Goal: Task Accomplishment & Management: Complete application form

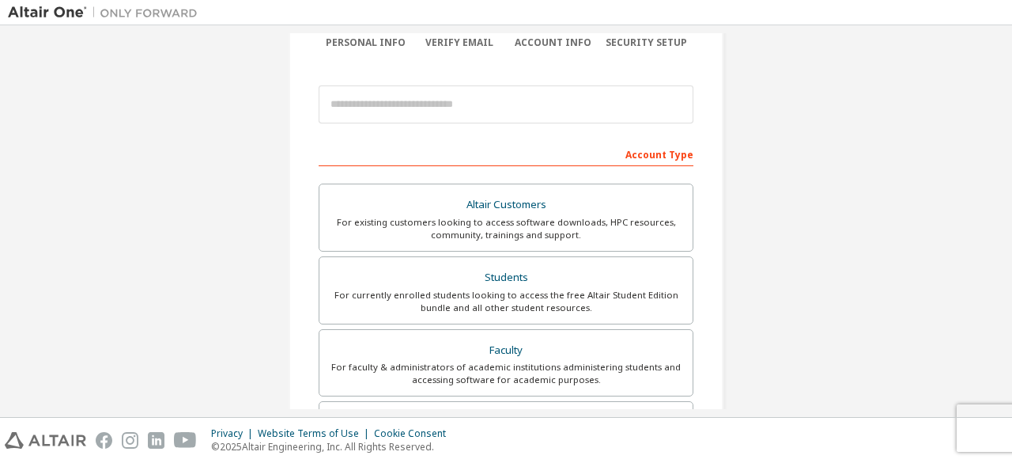
scroll to position [144, 0]
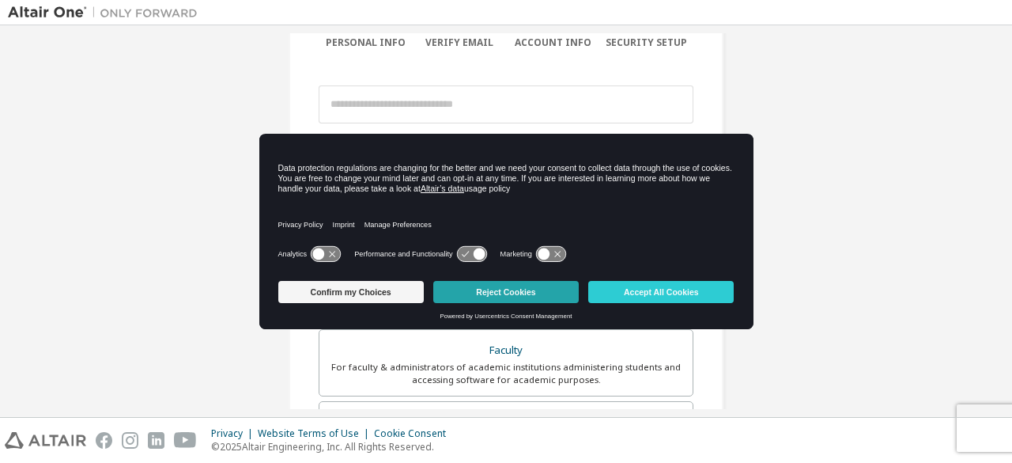
click at [508, 290] on button "Reject Cookies" at bounding box center [505, 292] width 145 height 22
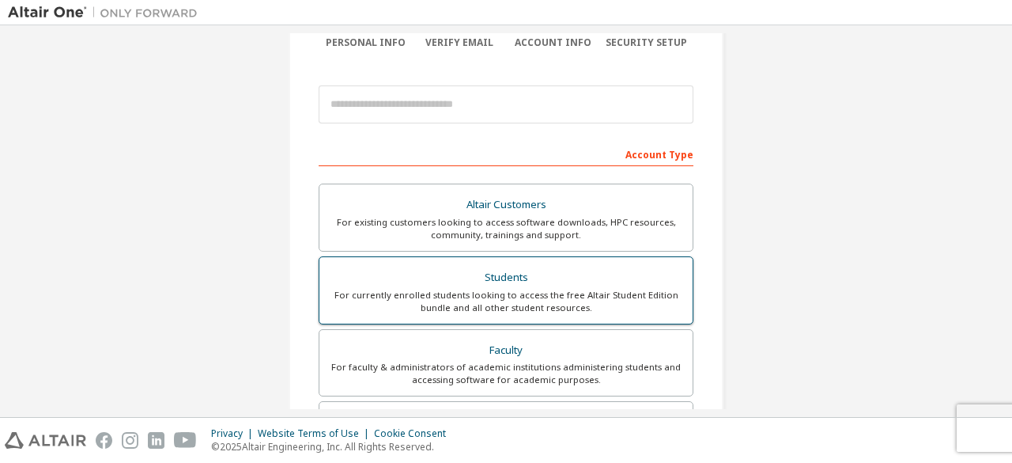
click at [511, 293] on div "For currently enrolled students looking to access the free Altair Student Editi…" at bounding box center [506, 301] width 354 height 25
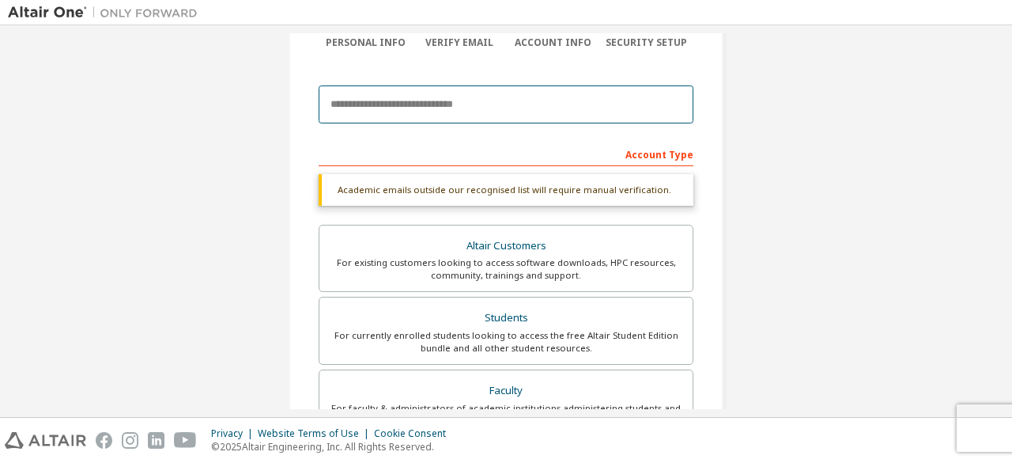
click at [433, 110] on input "email" at bounding box center [506, 104] width 375 height 38
type input "**********"
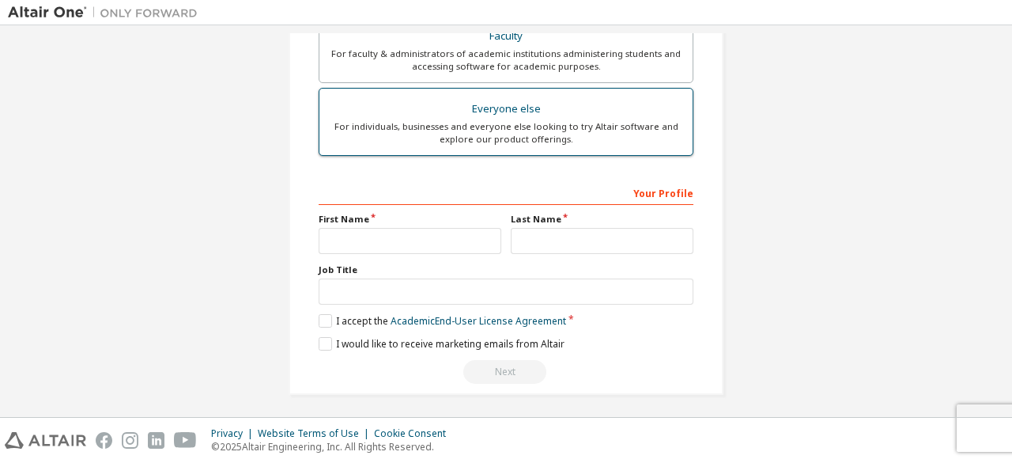
scroll to position [498, 0]
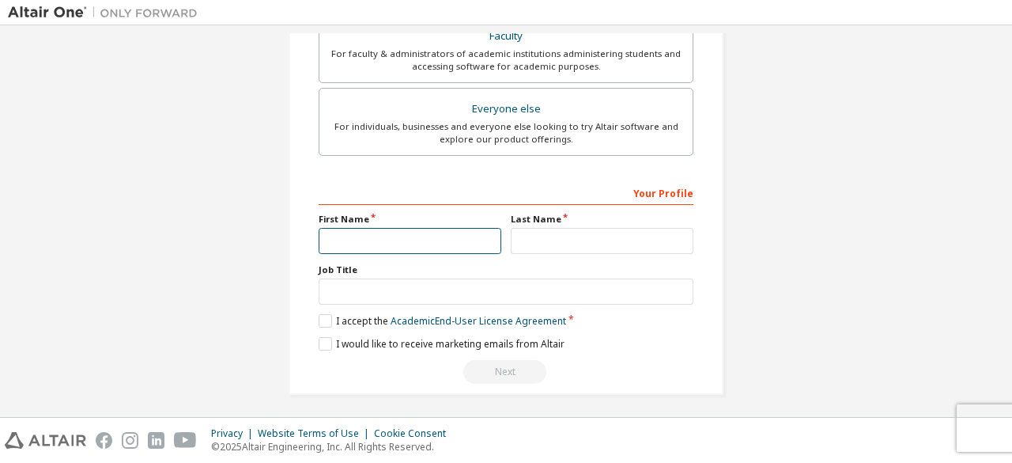
click at [427, 233] on input "text" at bounding box center [410, 241] width 183 height 26
type input "**********"
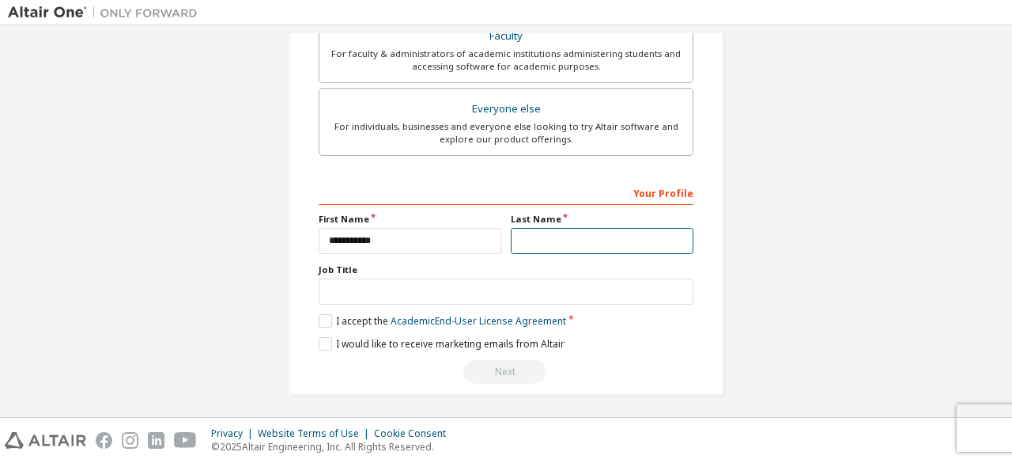
click at [552, 240] on input "text" at bounding box center [602, 241] width 183 height 26
type input "******"
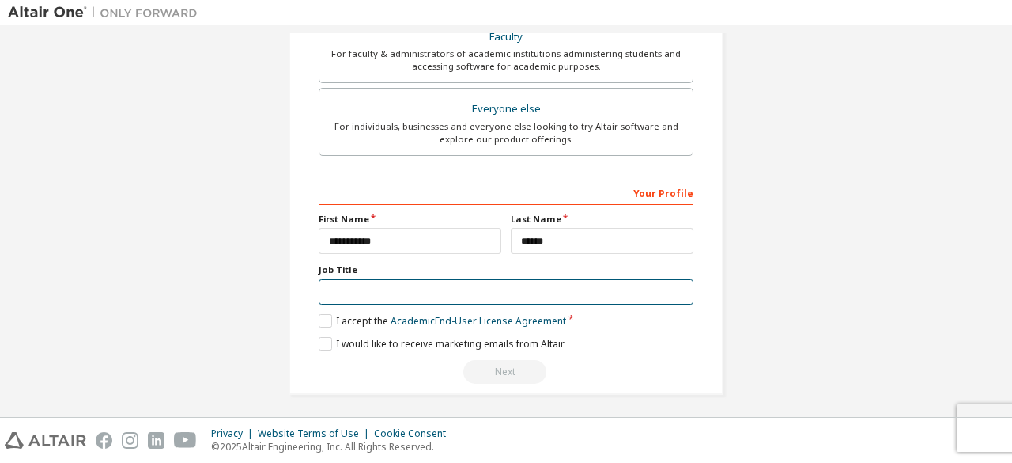
click at [463, 293] on input "text" at bounding box center [506, 292] width 375 height 26
type input "******"
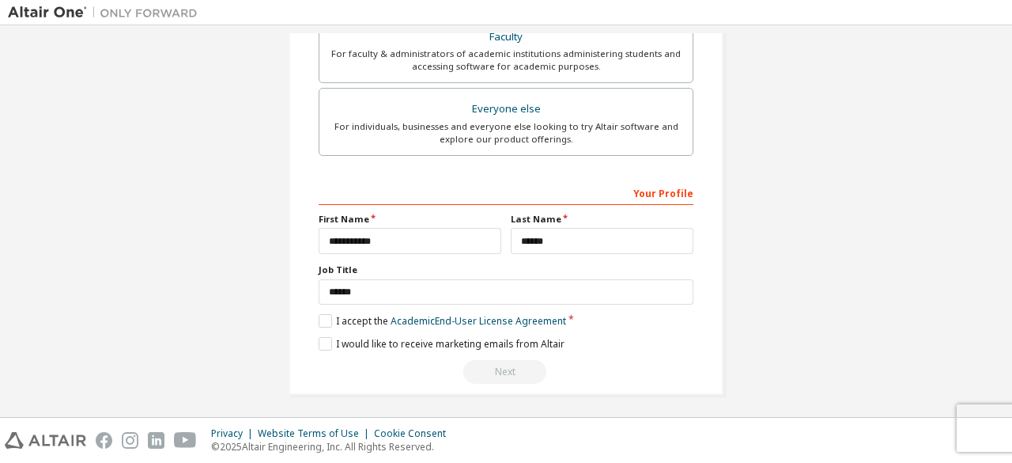
click at [328, 316] on label "I accept the Academic End-User License Agreement" at bounding box center [443, 320] width 248 height 13
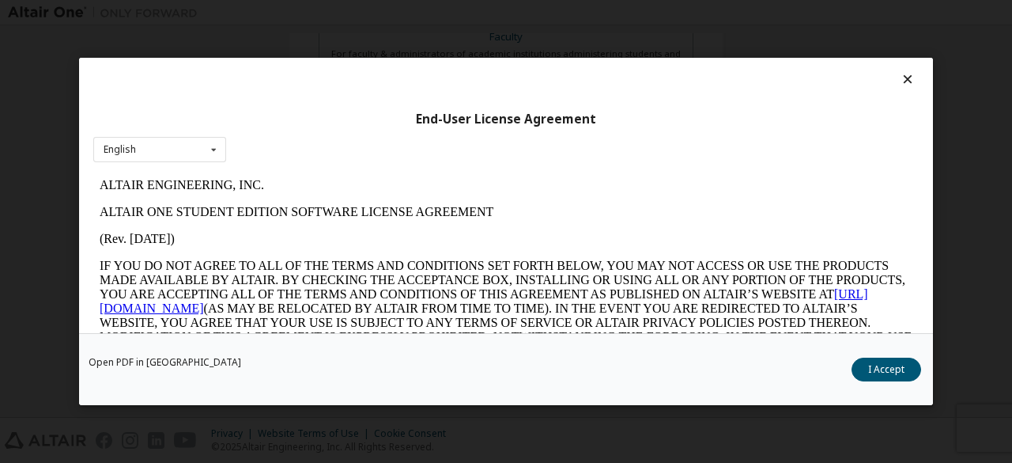
scroll to position [0, 0]
click at [892, 369] on button "I Accept" at bounding box center [887, 369] width 70 height 24
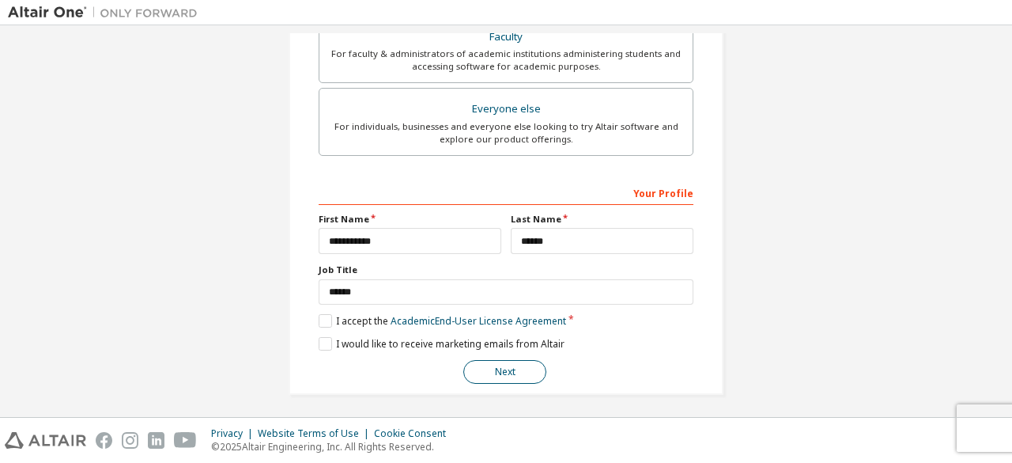
click at [504, 370] on button "Next" at bounding box center [504, 372] width 83 height 24
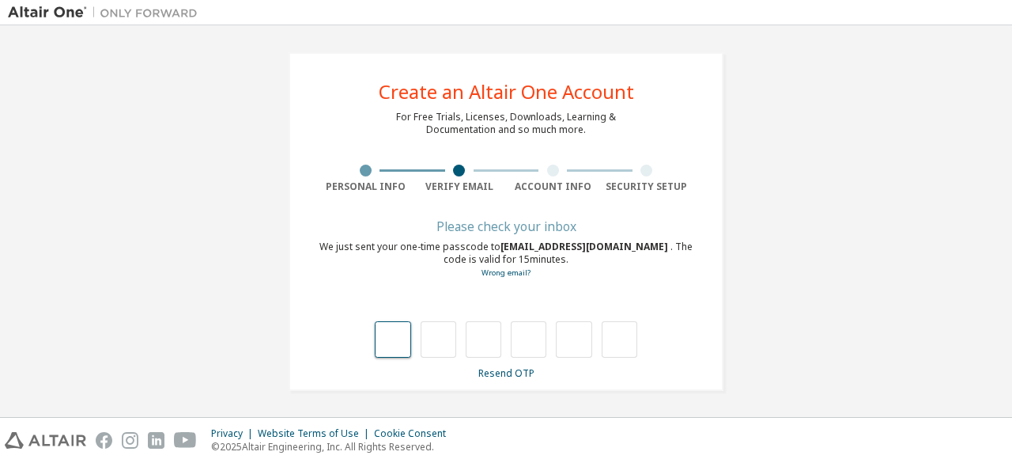
type input "*"
click at [525, 343] on input "*" at bounding box center [529, 339] width 36 height 36
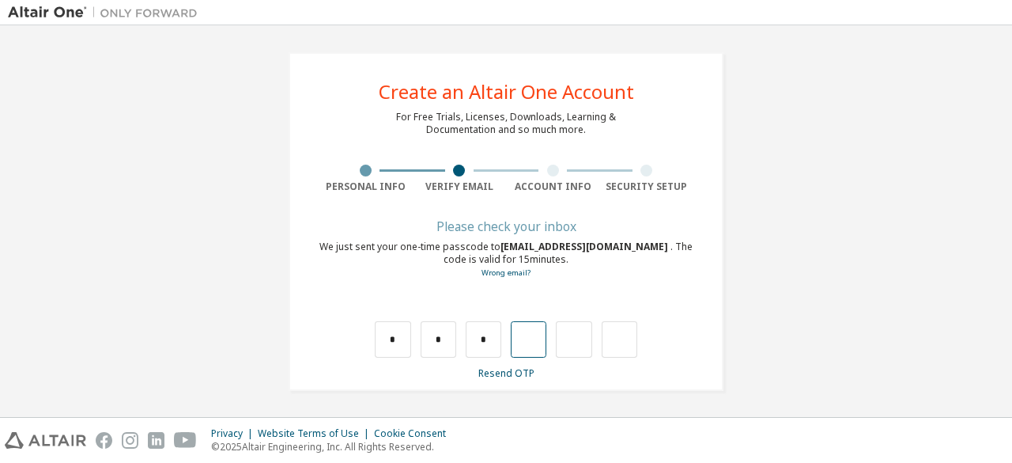
drag, startPoint x: 547, startPoint y: 346, endPoint x: 528, endPoint y: 338, distance: 20.6
click at [528, 338] on div "* * *" at bounding box center [506, 339] width 263 height 36
click at [528, 338] on input "text" at bounding box center [529, 339] width 36 height 36
type input "*"
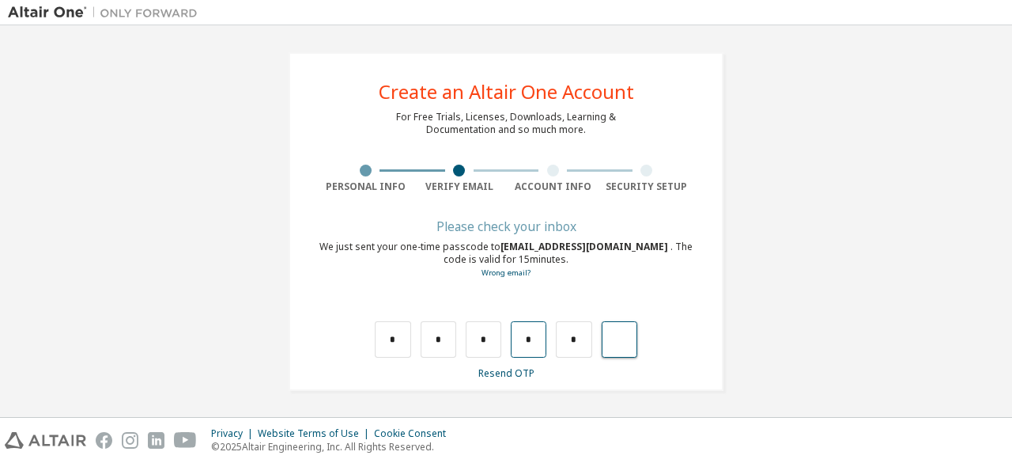
type input "*"
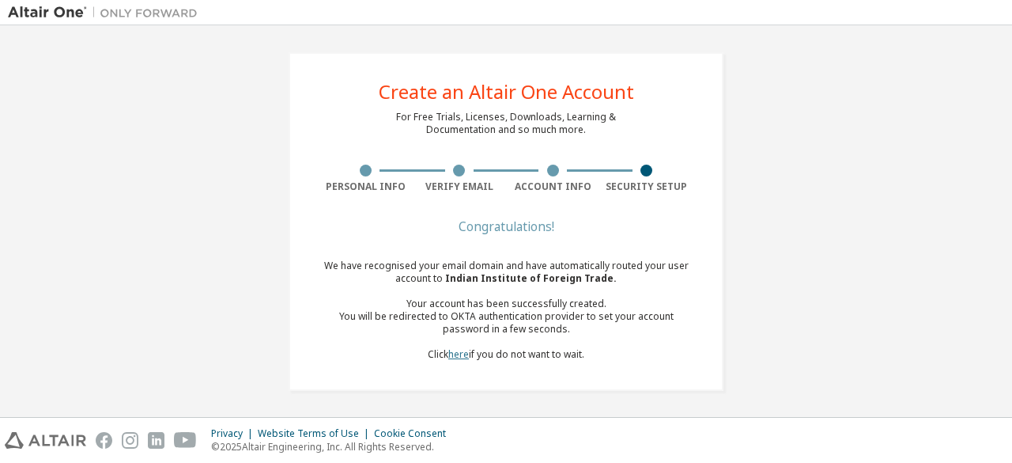
click at [448, 353] on link "here" at bounding box center [458, 353] width 21 height 13
